Goal: Task Accomplishment & Management: Use online tool/utility

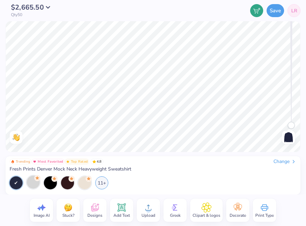
click at [35, 184] on div at bounding box center [33, 182] width 13 height 13
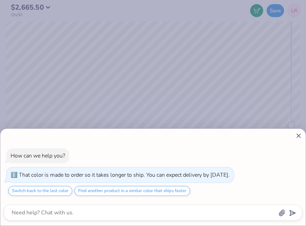
click at [298, 136] on icon at bounding box center [298, 135] width 7 height 7
type textarea "x"
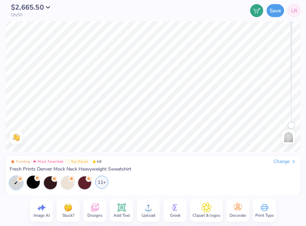
click at [100, 182] on div "11+" at bounding box center [101, 182] width 13 height 13
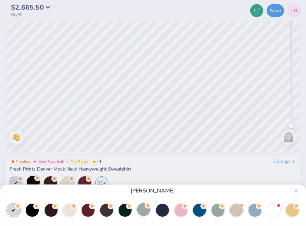
click at [140, 213] on div at bounding box center [143, 209] width 13 height 13
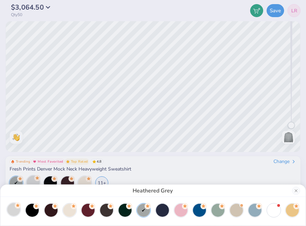
click at [15, 215] on div at bounding box center [13, 209] width 13 height 13
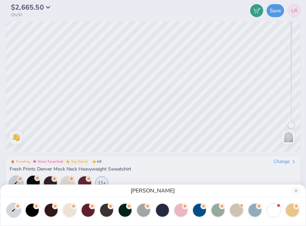
click at [300, 191] on div "Ash Grey" at bounding box center [152, 191] width 305 height 12
click at [297, 191] on button "Close" at bounding box center [296, 191] width 8 height 8
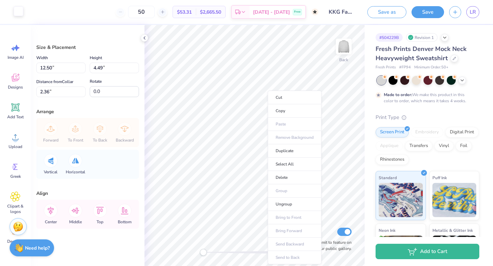
click at [18, 10] on div at bounding box center [19, 12] width 10 height 10
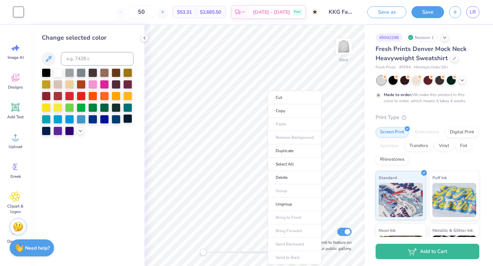
click at [127, 117] on div at bounding box center [127, 118] width 9 height 9
click at [68, 132] on div at bounding box center [69, 130] width 9 height 9
click at [94, 121] on div at bounding box center [92, 118] width 9 height 9
click at [79, 133] on icon at bounding box center [80, 130] width 5 height 5
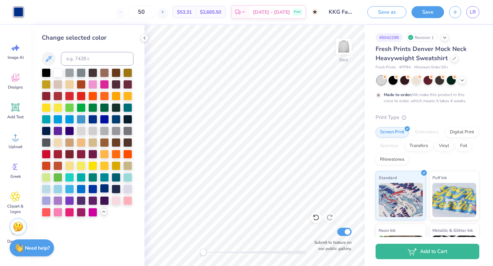
click at [106, 191] on div at bounding box center [104, 188] width 9 height 9
click at [116, 192] on div at bounding box center [116, 188] width 9 height 9
click at [95, 191] on div at bounding box center [92, 188] width 9 height 9
click at [106, 189] on div at bounding box center [104, 188] width 9 height 9
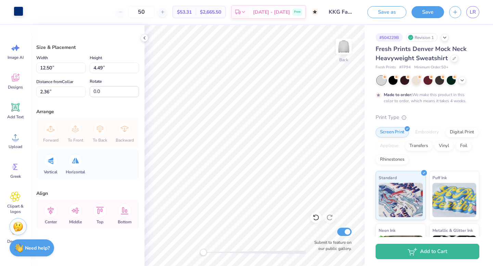
click at [16, 13] on div at bounding box center [19, 12] width 10 height 10
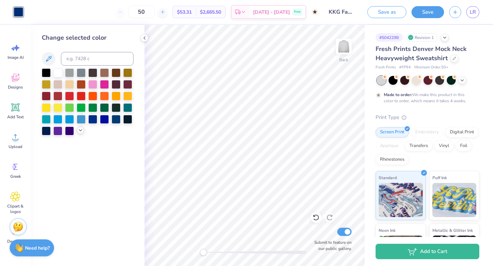
click at [81, 132] on icon at bounding box center [80, 130] width 5 height 5
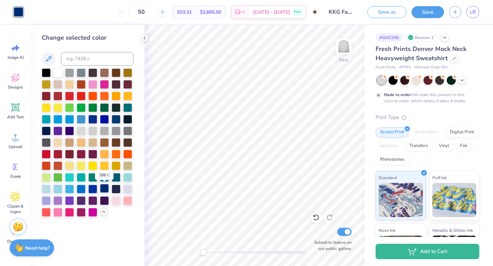
click at [101, 191] on div at bounding box center [104, 188] width 9 height 9
click at [104, 213] on icon at bounding box center [103, 211] width 5 height 5
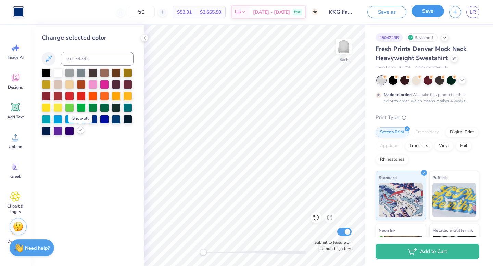
click at [305, 12] on button "Save" at bounding box center [428, 11] width 33 height 12
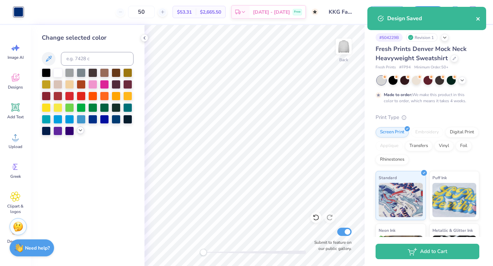
click at [305, 19] on icon "close" at bounding box center [478, 18] width 5 height 5
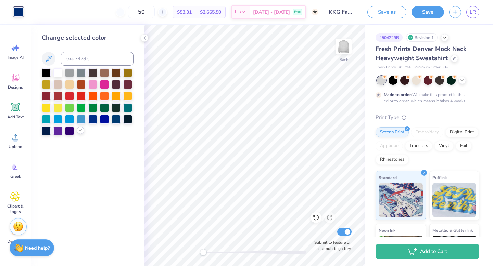
click at [305, 11] on div "Art colors 50 $53.31 Per Item $2,665.50 Total Est. Delivery Oct 23 - 26 Free De…" at bounding box center [246, 133] width 493 height 266
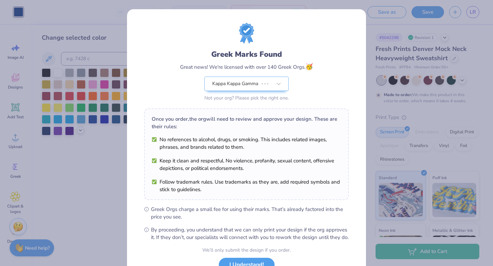
click at [305, 11] on div "Greek Marks Found Great news! We're licensed with over 140 Greek Orgs. 🥳 Kappa …" at bounding box center [246, 133] width 493 height 266
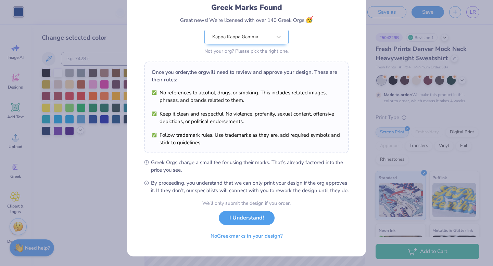
scroll to position [54, 0]
click at [253, 218] on button "I Understand!" at bounding box center [247, 217] width 56 height 14
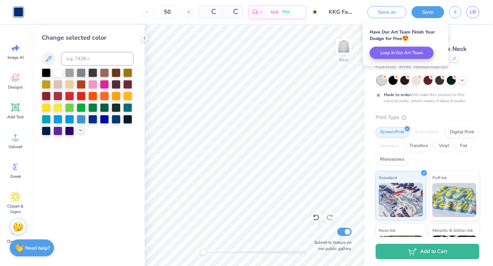
scroll to position [0, 0]
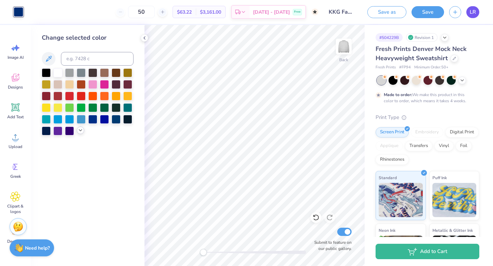
click at [305, 9] on span "LR" at bounding box center [473, 12] width 6 height 8
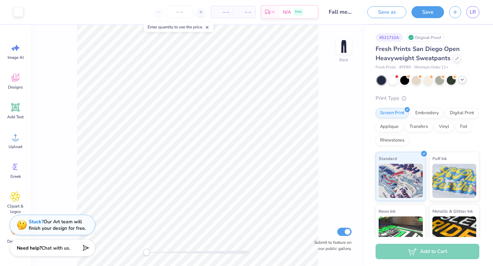
click at [465, 79] on icon at bounding box center [462, 79] width 5 height 5
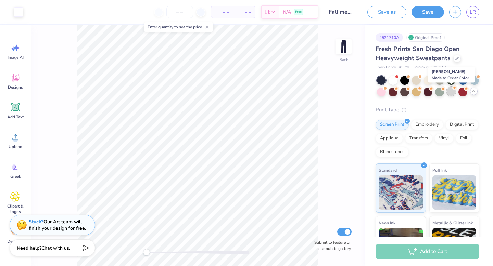
click at [453, 92] on div at bounding box center [451, 91] width 9 height 9
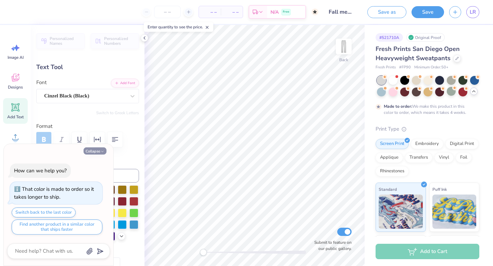
click at [96, 151] on button "Collapse" at bounding box center [95, 151] width 23 height 7
type textarea "x"
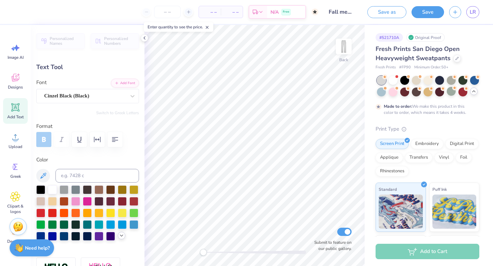
click at [119, 236] on icon at bounding box center [121, 235] width 5 height 5
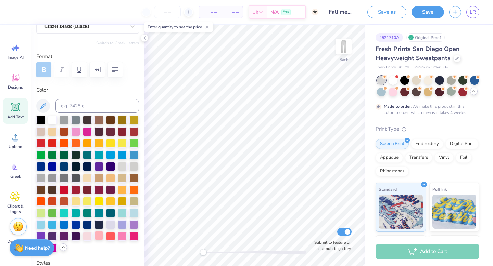
scroll to position [76, 0]
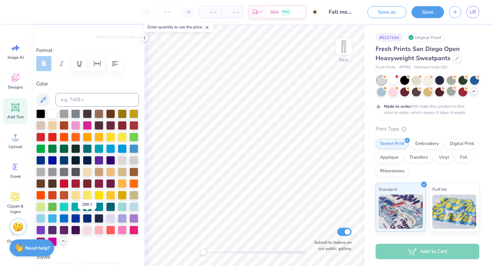
click at [88, 220] on div at bounding box center [87, 218] width 9 height 9
click at [143, 37] on icon at bounding box center [144, 37] width 5 height 5
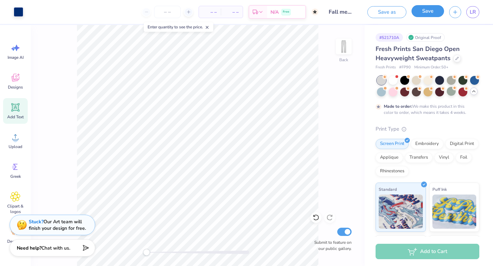
click at [416, 14] on button "Save" at bounding box center [428, 11] width 33 height 12
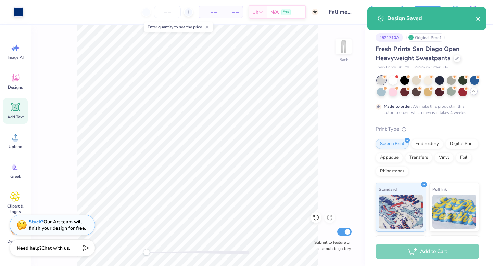
click at [479, 18] on icon "close" at bounding box center [478, 18] width 5 height 5
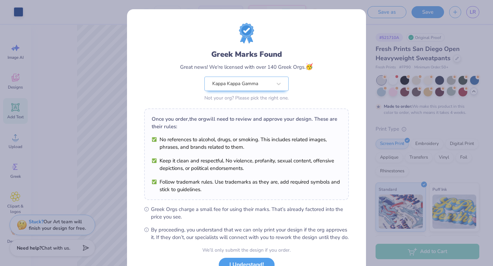
scroll to position [47, 0]
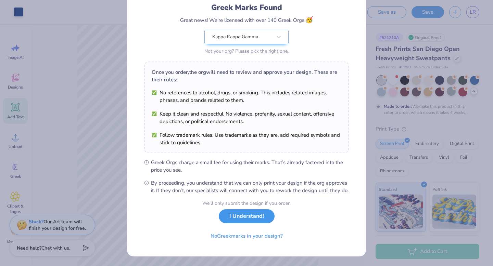
click at [256, 223] on button "I Understand!" at bounding box center [247, 217] width 56 height 14
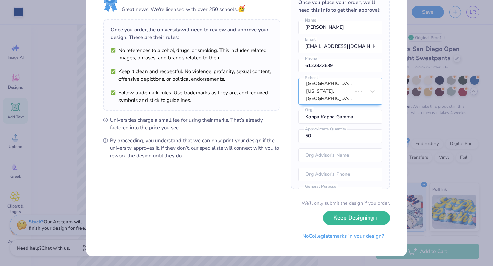
scroll to position [0, 0]
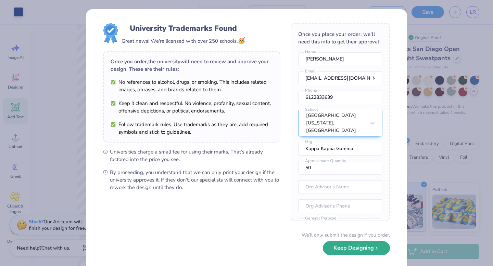
click at [355, 246] on button "Keep Designing" at bounding box center [356, 248] width 67 height 14
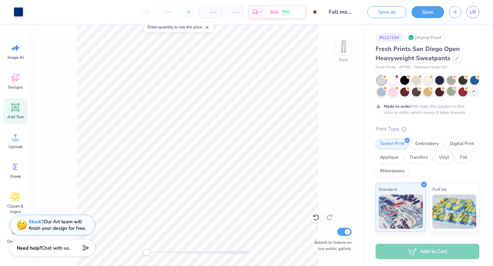
click at [208, 26] on icon at bounding box center [207, 27] width 5 height 5
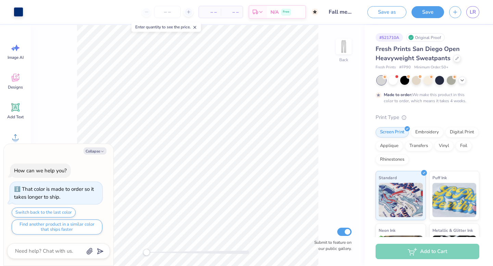
click at [127, 253] on div "Back Submit to feature on our public gallery." at bounding box center [198, 145] width 334 height 241
click at [101, 150] on icon "button" at bounding box center [102, 152] width 4 height 4
type textarea "x"
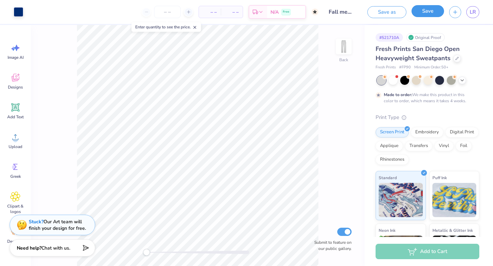
click at [430, 14] on button "Save" at bounding box center [428, 11] width 33 height 12
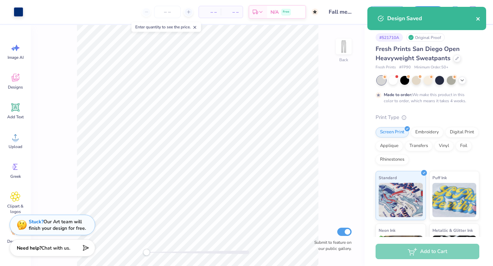
click at [480, 19] on icon "close" at bounding box center [478, 18] width 5 height 5
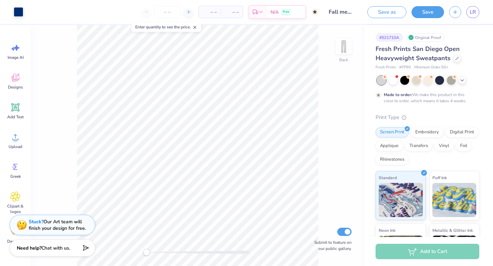
click at [472, 14] on div "Art colors – – Per Item – – Total Est. Delivery N/A Free Design Title Fall merc…" at bounding box center [246, 133] width 493 height 266
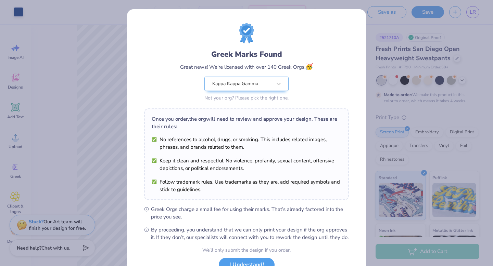
click at [472, 14] on div "Greek Marks Found Great news! We're licensed with over 140 Greek Orgs. 🥳 Kappa …" at bounding box center [246, 133] width 493 height 266
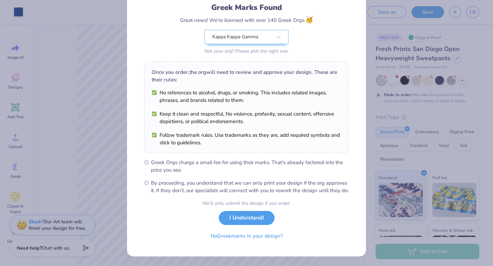
click at [250, 224] on div "We’ll only submit the design if you order. I Understand! No Greek marks in your…" at bounding box center [246, 221] width 88 height 43
click at [247, 221] on button "I Understand!" at bounding box center [247, 217] width 56 height 14
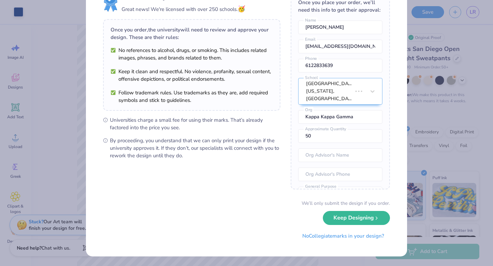
scroll to position [0, 0]
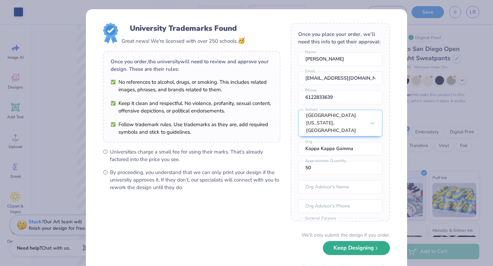
click at [358, 252] on button "Keep Designing" at bounding box center [356, 248] width 67 height 14
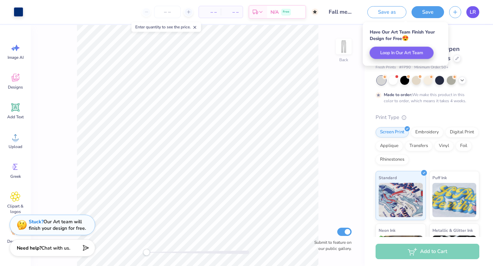
click at [472, 10] on span "LR" at bounding box center [473, 12] width 6 height 8
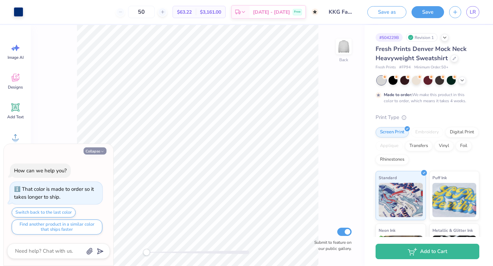
click at [102, 151] on icon "button" at bounding box center [102, 152] width 4 height 4
type textarea "x"
